Goal: Transaction & Acquisition: Obtain resource

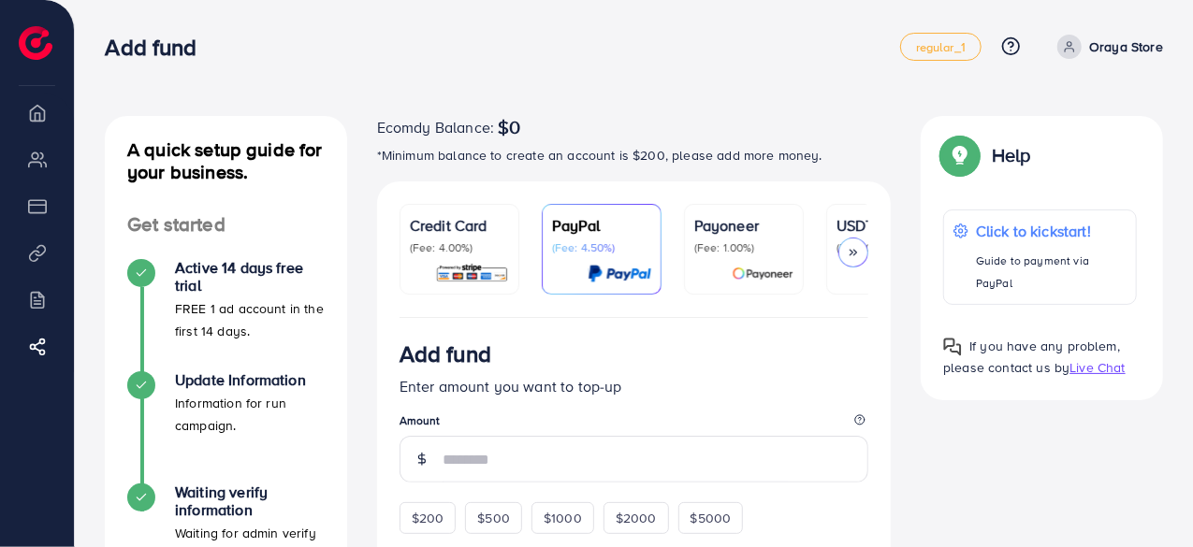
click at [856, 254] on polyline at bounding box center [855, 253] width 3 height 6
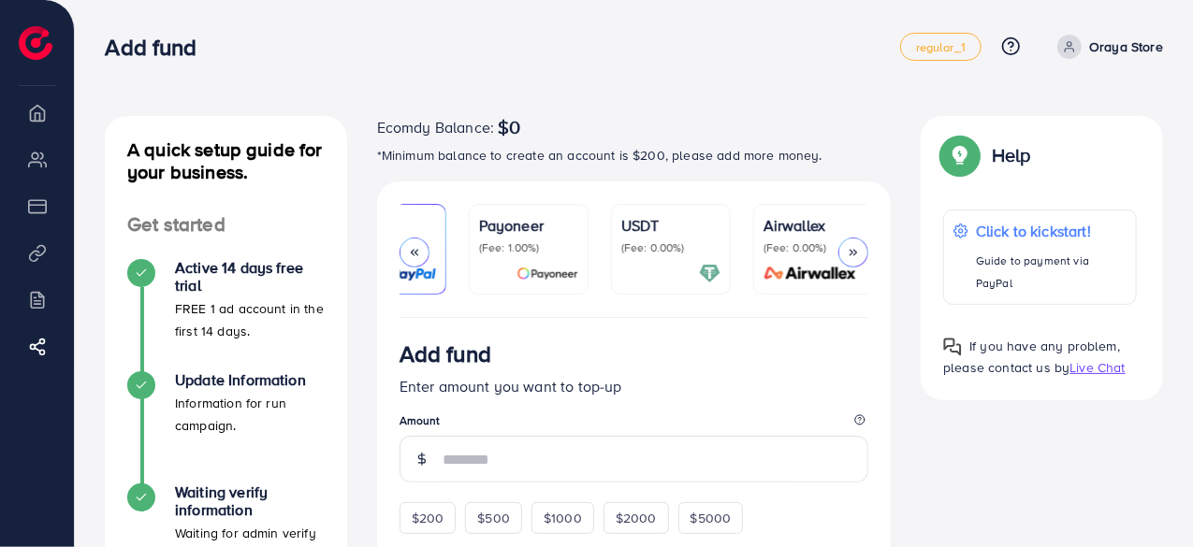
scroll to position [0, 219]
click at [416, 263] on div at bounding box center [415, 253] width 30 height 30
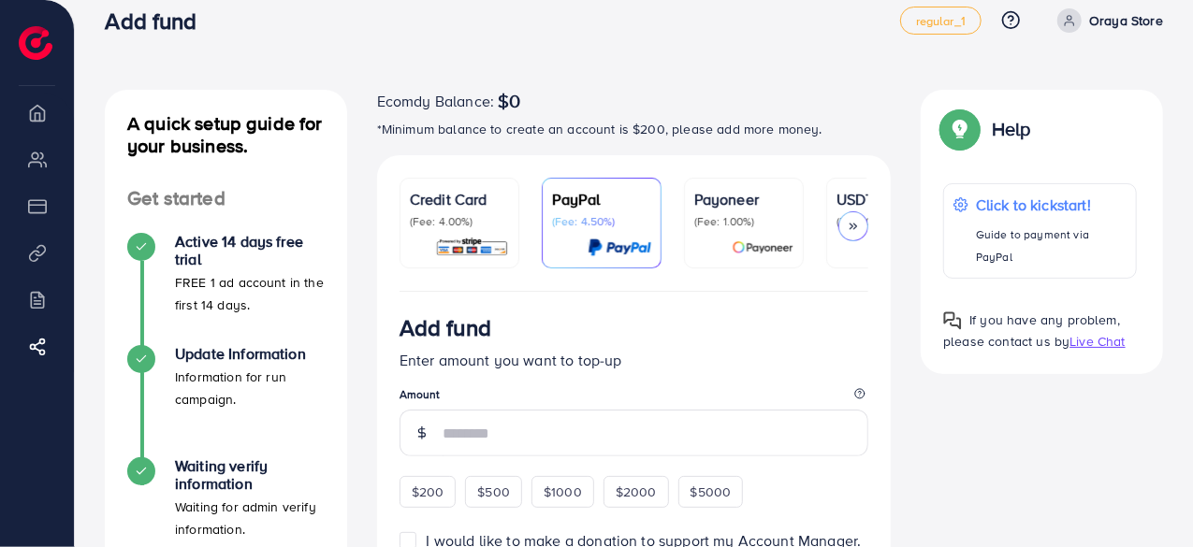
scroll to position [0, 0]
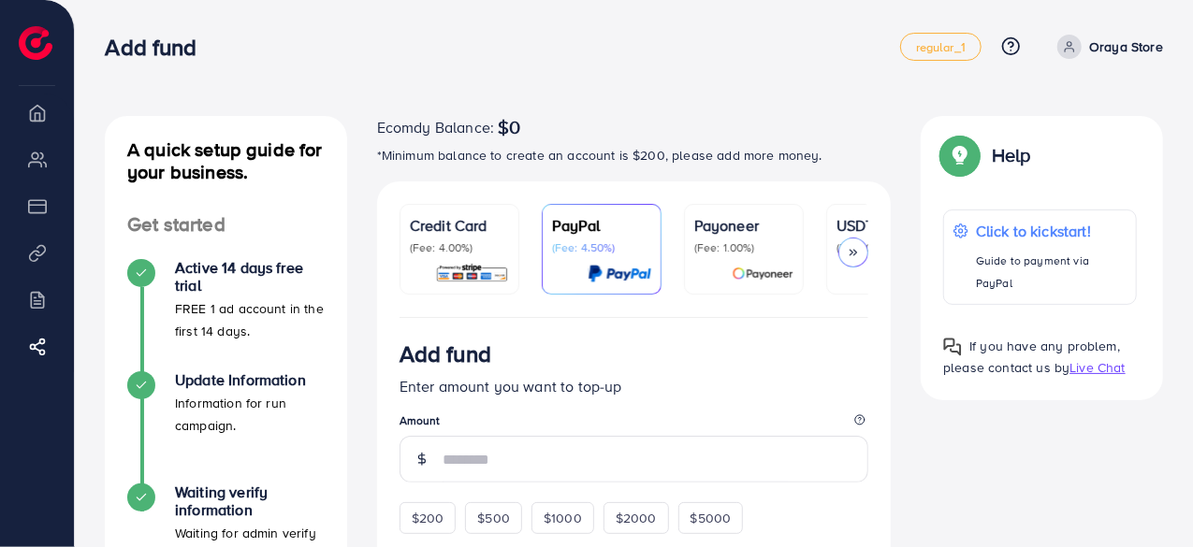
click at [748, 182] on div "Credit Card (Fee: 4.00%) PayPal (Fee: 4.50%) Payoneer (Fee: 1.00%) USDT (Fee: 0…" at bounding box center [634, 250] width 515 height 137
click at [737, 126] on div "Ecomdy Balance: $0" at bounding box center [634, 127] width 515 height 22
click at [723, 169] on div "Ecomdy Balance: $0 *Minimum balance to create an account is $200, please add mo…" at bounding box center [634, 149] width 515 height 66
click at [726, 134] on div "Ecomdy Balance: $0" at bounding box center [634, 127] width 515 height 22
click at [696, 168] on div "Ecomdy Balance: $0 *Minimum balance to create an account is $200, please add mo…" at bounding box center [634, 149] width 515 height 66
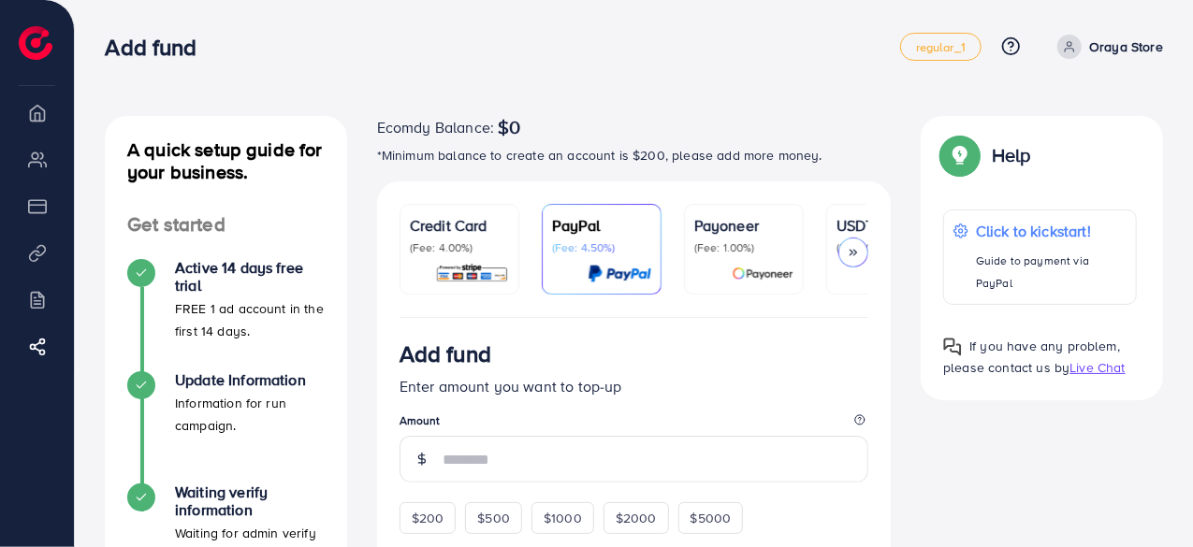
click at [690, 140] on div "Ecomdy Balance: $0 *Minimum balance to create an account is $200, please add mo…" at bounding box center [634, 141] width 515 height 51
click at [678, 170] on div "Ecomdy Balance: $0 *Minimum balance to create an account is $200, please add mo…" at bounding box center [634, 149] width 515 height 66
click at [671, 143] on div "Ecomdy Balance: $0 *Minimum balance to create an account is $200, please add mo…" at bounding box center [634, 141] width 515 height 51
click at [664, 182] on div "Credit Card (Fee: 4.00%) PayPal (Fee: 4.50%) Payoneer (Fee: 1.00%) USDT (Fee: 0…" at bounding box center [634, 250] width 515 height 137
click at [649, 151] on p "*Minimum balance to create an account is $200, please add more money." at bounding box center [634, 155] width 515 height 22
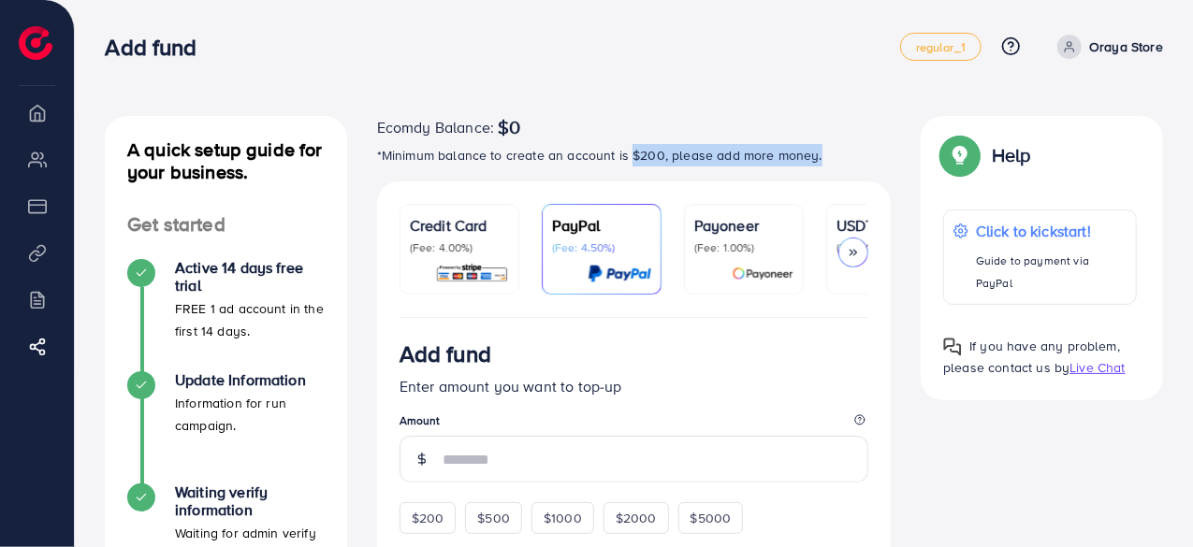
drag, startPoint x: 627, startPoint y: 153, endPoint x: 818, endPoint y: 158, distance: 191.0
click at [818, 158] on p "*Minimum balance to create an account is $200, please add more money." at bounding box center [634, 155] width 515 height 22
drag, startPoint x: 376, startPoint y: 158, endPoint x: 885, endPoint y: 147, distance: 509.2
click at [885, 147] on p "*Minimum balance to create an account is $200, please add more money." at bounding box center [634, 155] width 515 height 22
click at [747, 259] on div "Payoneer (Fee: 1.00%)" at bounding box center [743, 249] width 99 height 70
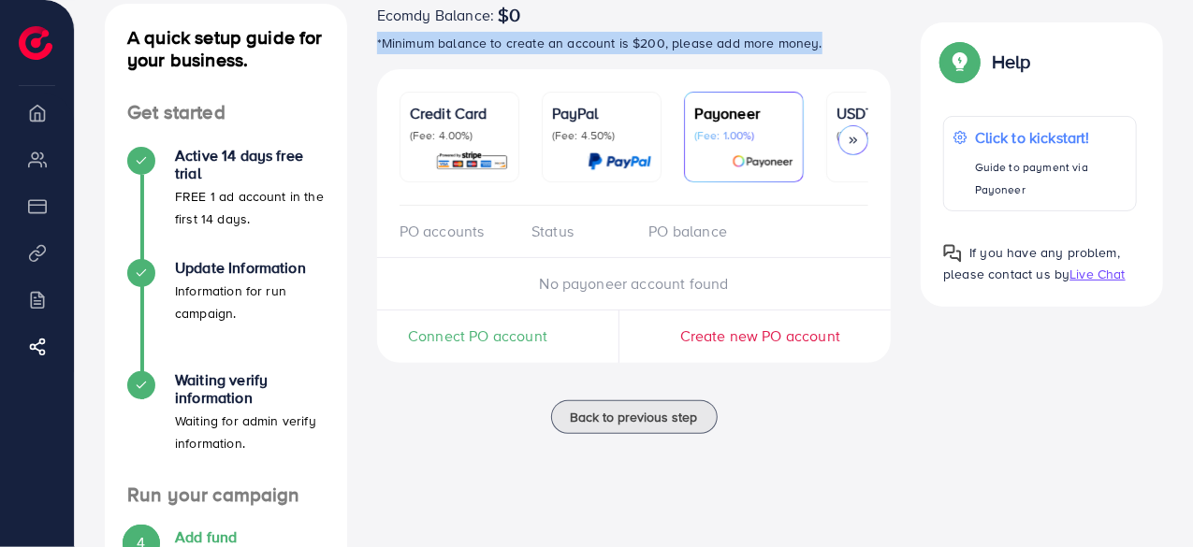
scroll to position [117, 0]
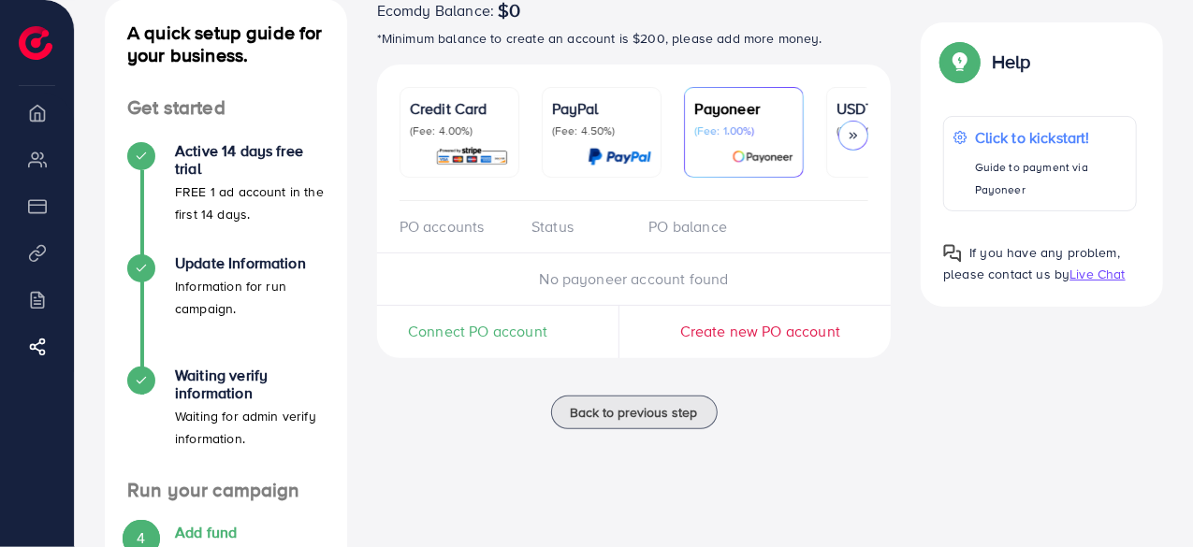
click at [452, 224] on div "PO accounts" at bounding box center [458, 227] width 117 height 22
click at [462, 231] on div "PO accounts" at bounding box center [458, 227] width 117 height 22
click at [534, 238] on div "Status" at bounding box center [575, 227] width 117 height 22
click at [675, 254] on div "PO accounts Status PO balance" at bounding box center [634, 227] width 515 height 52
click at [487, 343] on span "Connect PO account" at bounding box center [477, 332] width 139 height 22
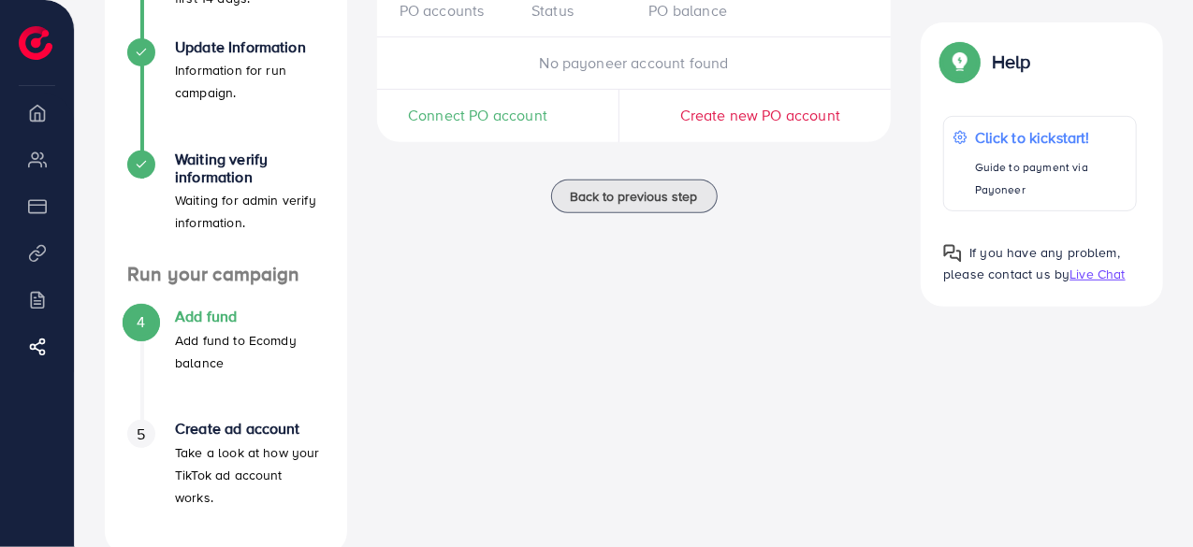
scroll to position [371, 0]
